Goal: Information Seeking & Learning: Learn about a topic

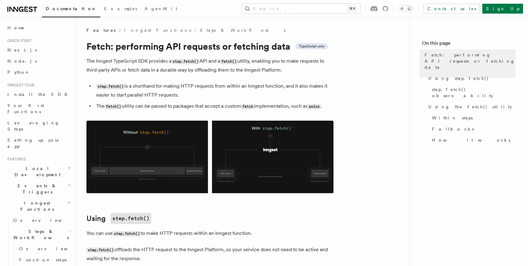
scroll to position [118, 0]
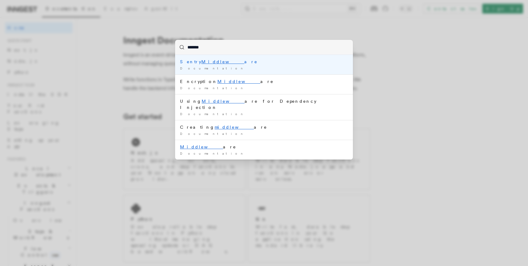
type input "********"
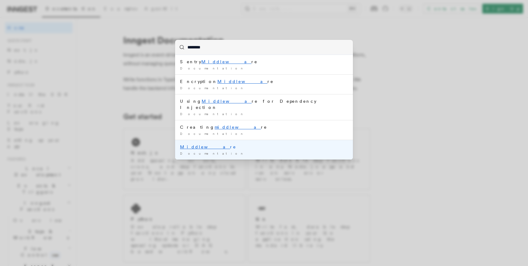
click at [196, 140] on li "Middlewa re Documentation /" at bounding box center [264, 150] width 178 height 20
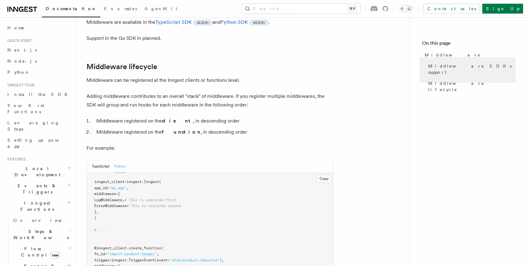
scroll to position [231, 0]
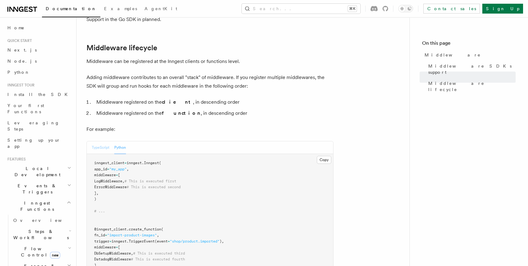
click at [99, 141] on button "TypeScript" at bounding box center [101, 147] width 18 height 13
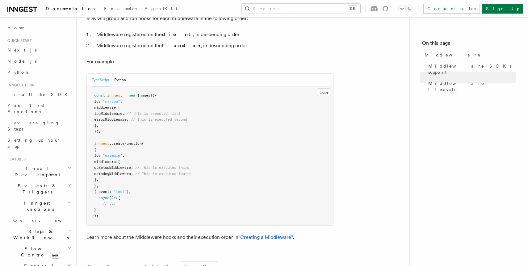
scroll to position [336, 0]
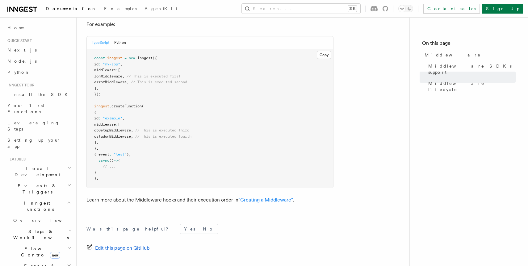
click at [256, 197] on link ""Creating a Middleware"" at bounding box center [265, 200] width 55 height 6
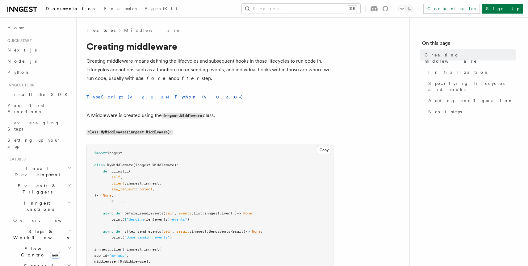
click at [96, 98] on button "TypeScript (v2.0.0+)" at bounding box center [127, 97] width 83 height 14
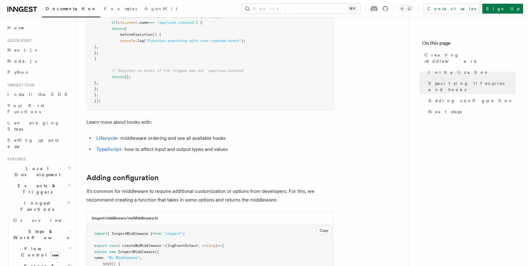
scroll to position [812, 0]
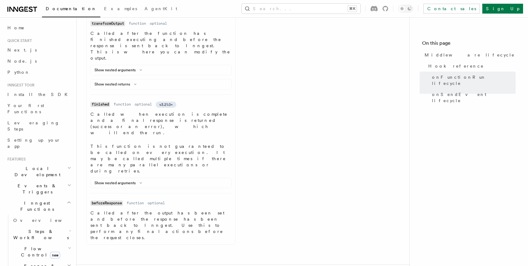
scroll to position [578, 0]
